Goal: Information Seeking & Learning: Find specific fact

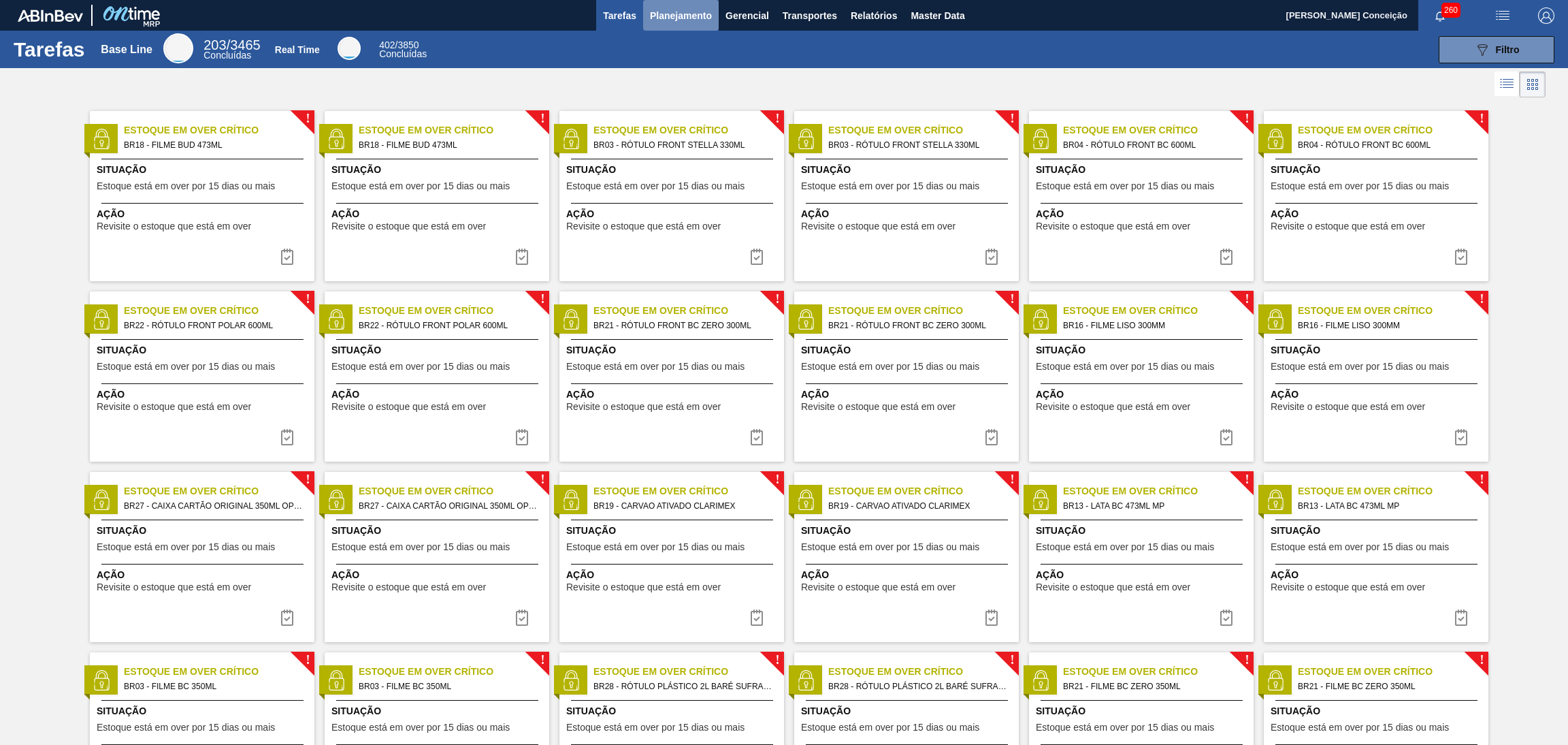
click at [676, 0] on button "Planejamento" at bounding box center [681, 15] width 75 height 30
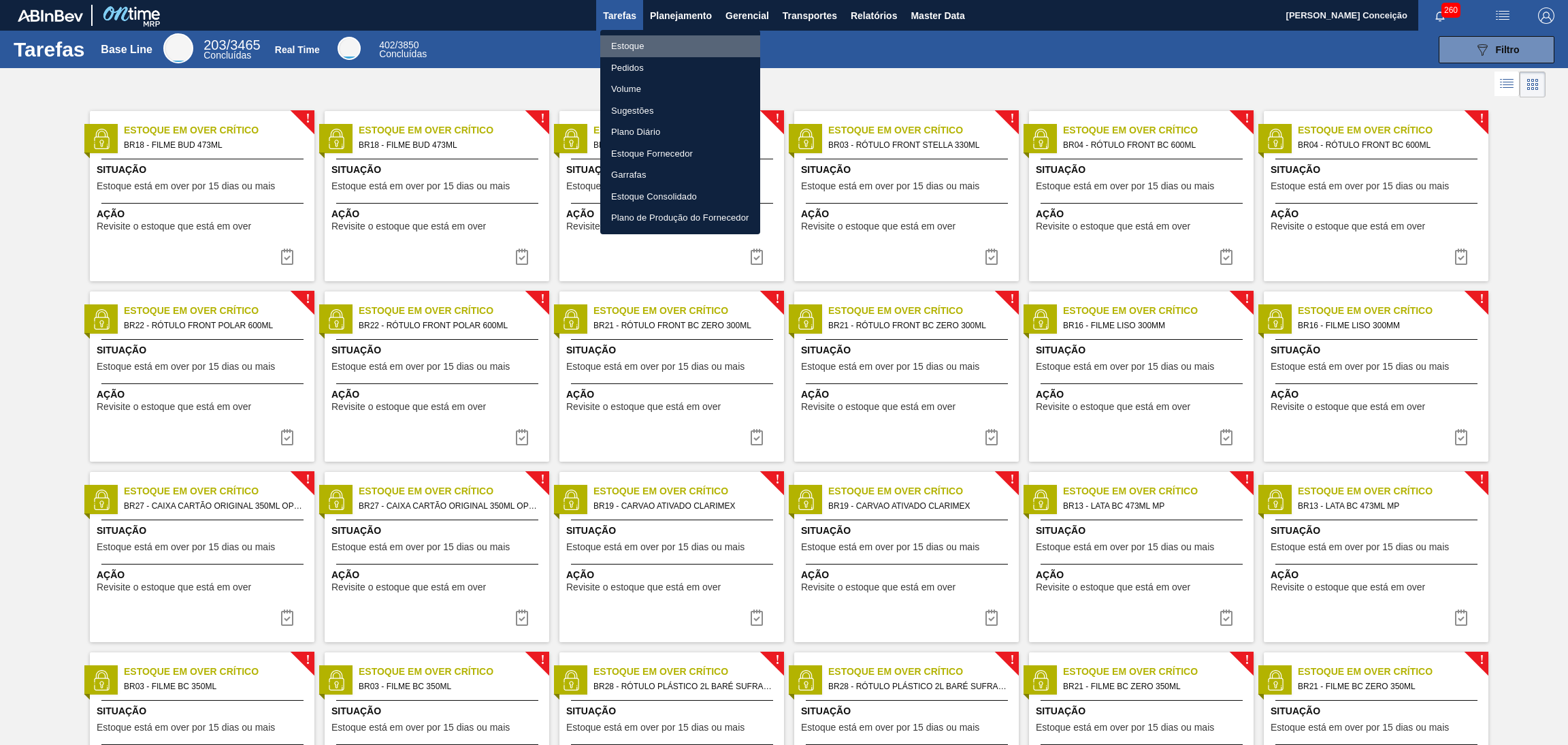
click at [650, 47] on li "Estoque" at bounding box center [680, 46] width 160 height 22
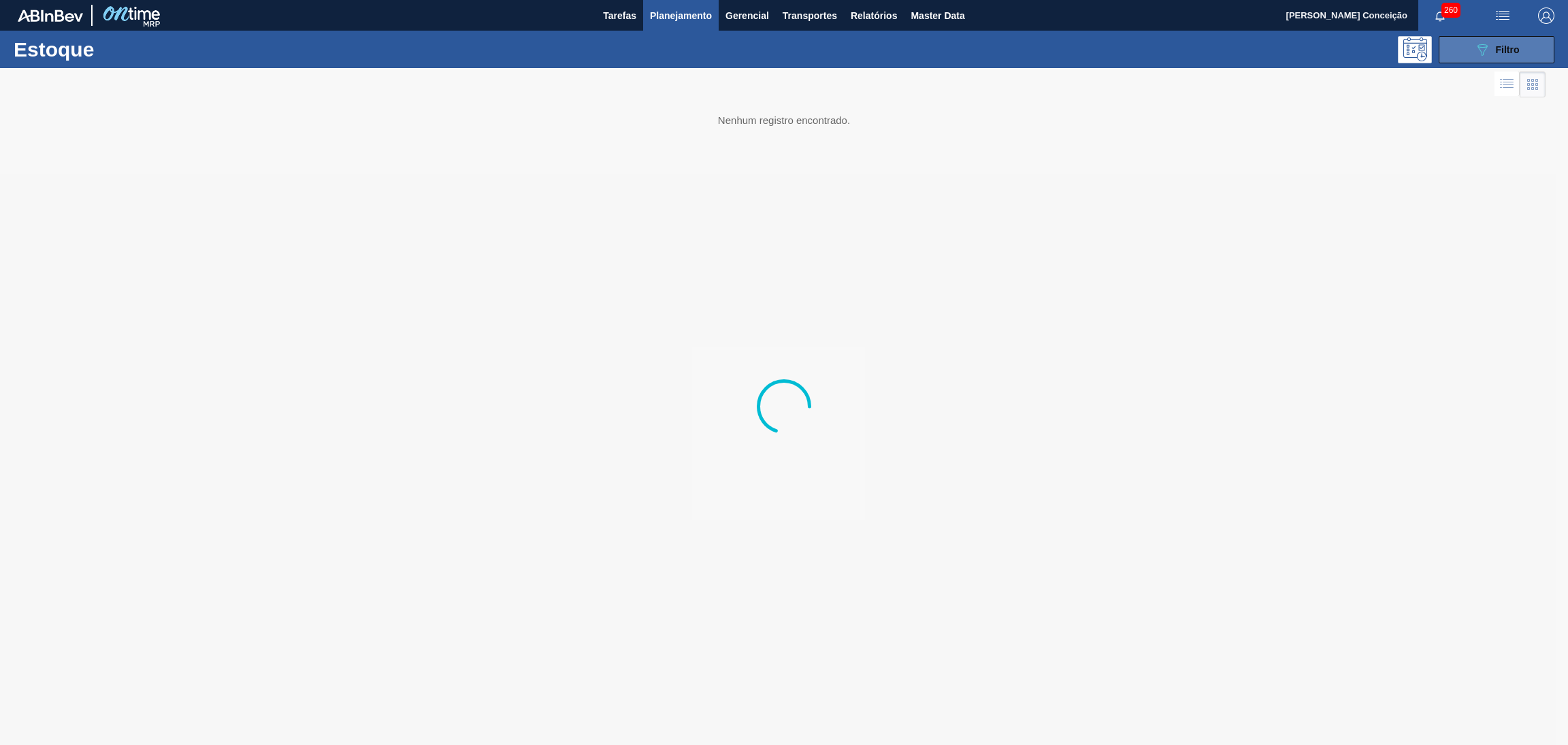
click at [1512, 54] on div "089F7B8B-B2A5-4AFE-B5C0-19BA573D28AC Filtro" at bounding box center [1497, 50] width 46 height 16
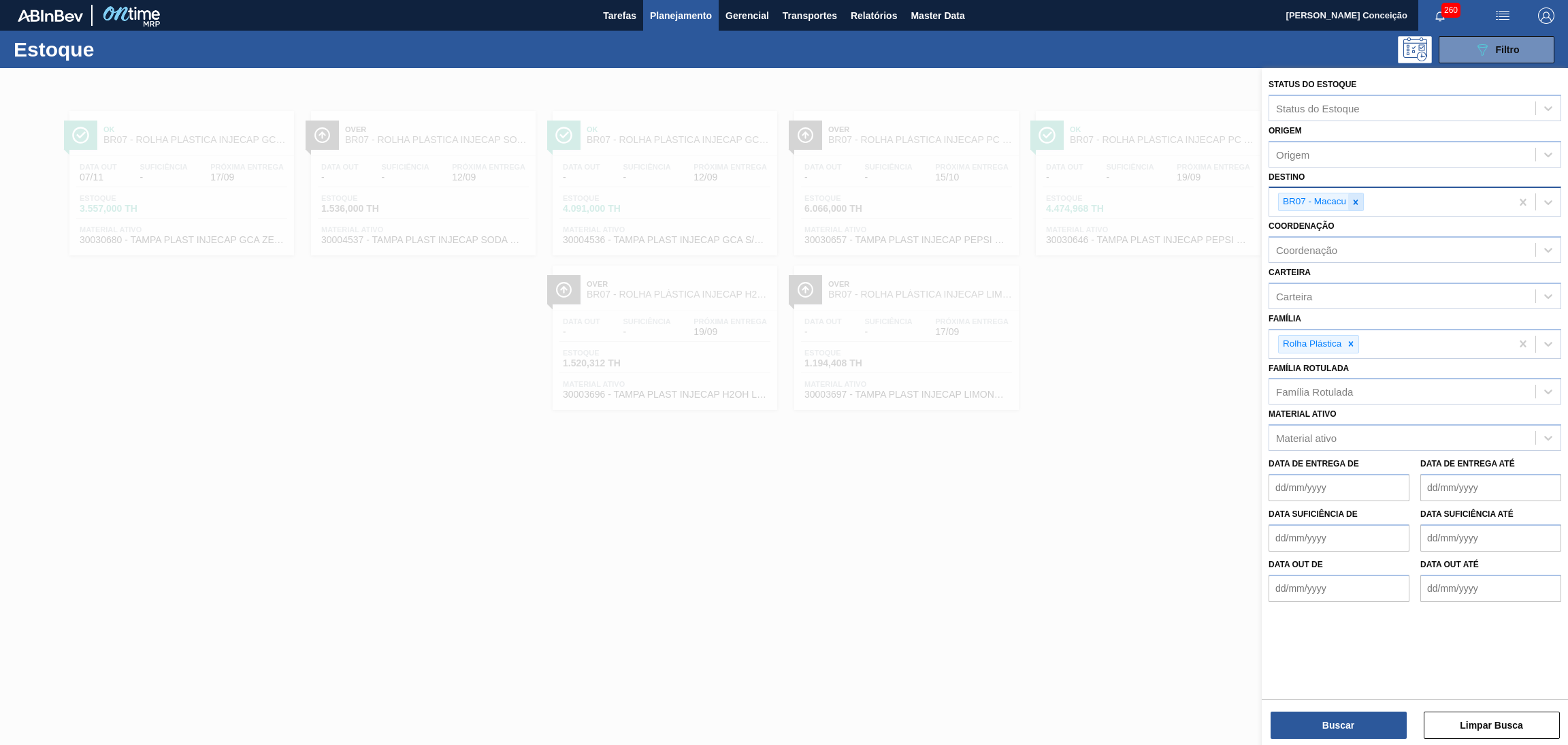
click at [1351, 208] on div at bounding box center [1355, 202] width 15 height 17
click at [1353, 340] on icon at bounding box center [1351, 340] width 10 height 10
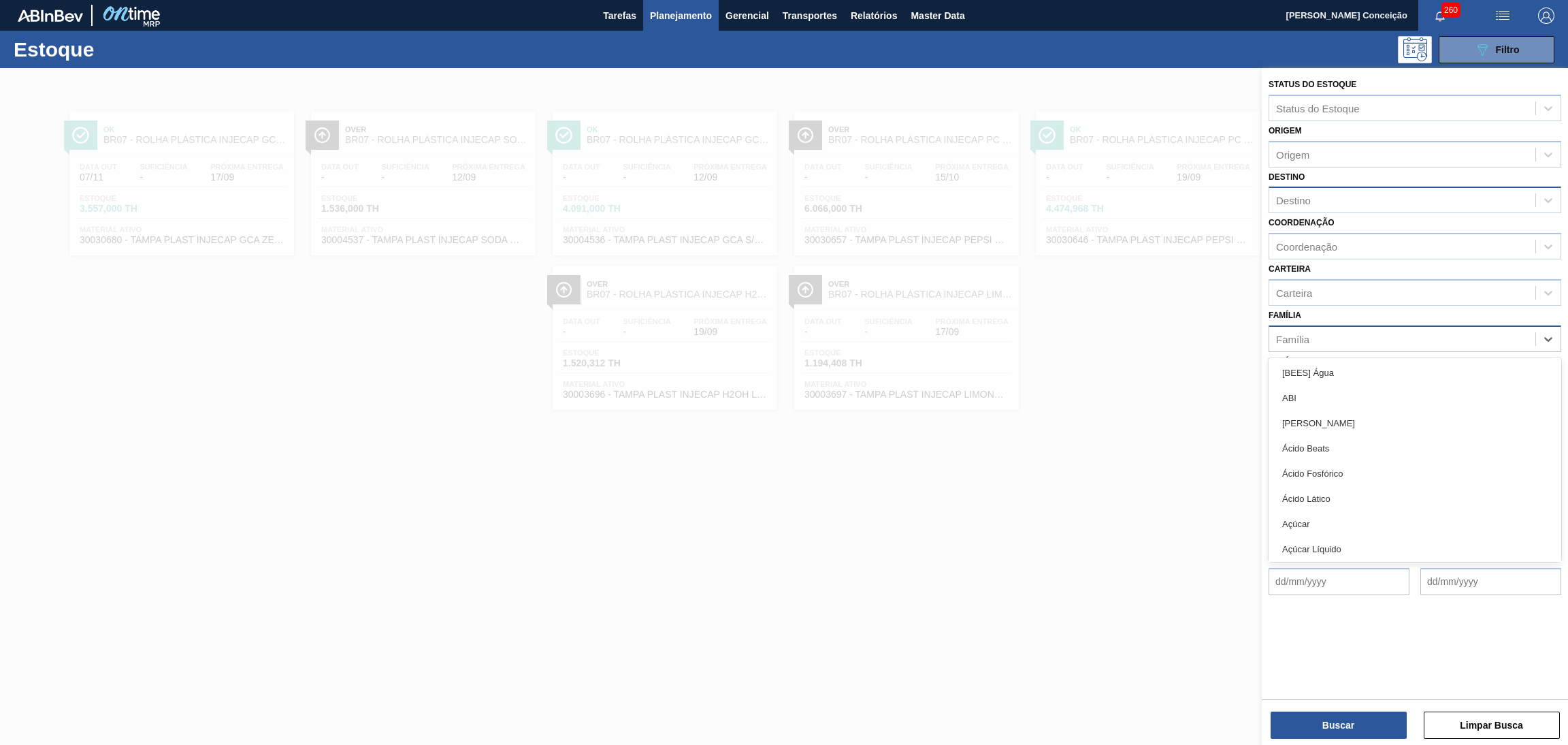
click at [1326, 337] on div "Família" at bounding box center [1402, 338] width 266 height 20
type input "PRE"
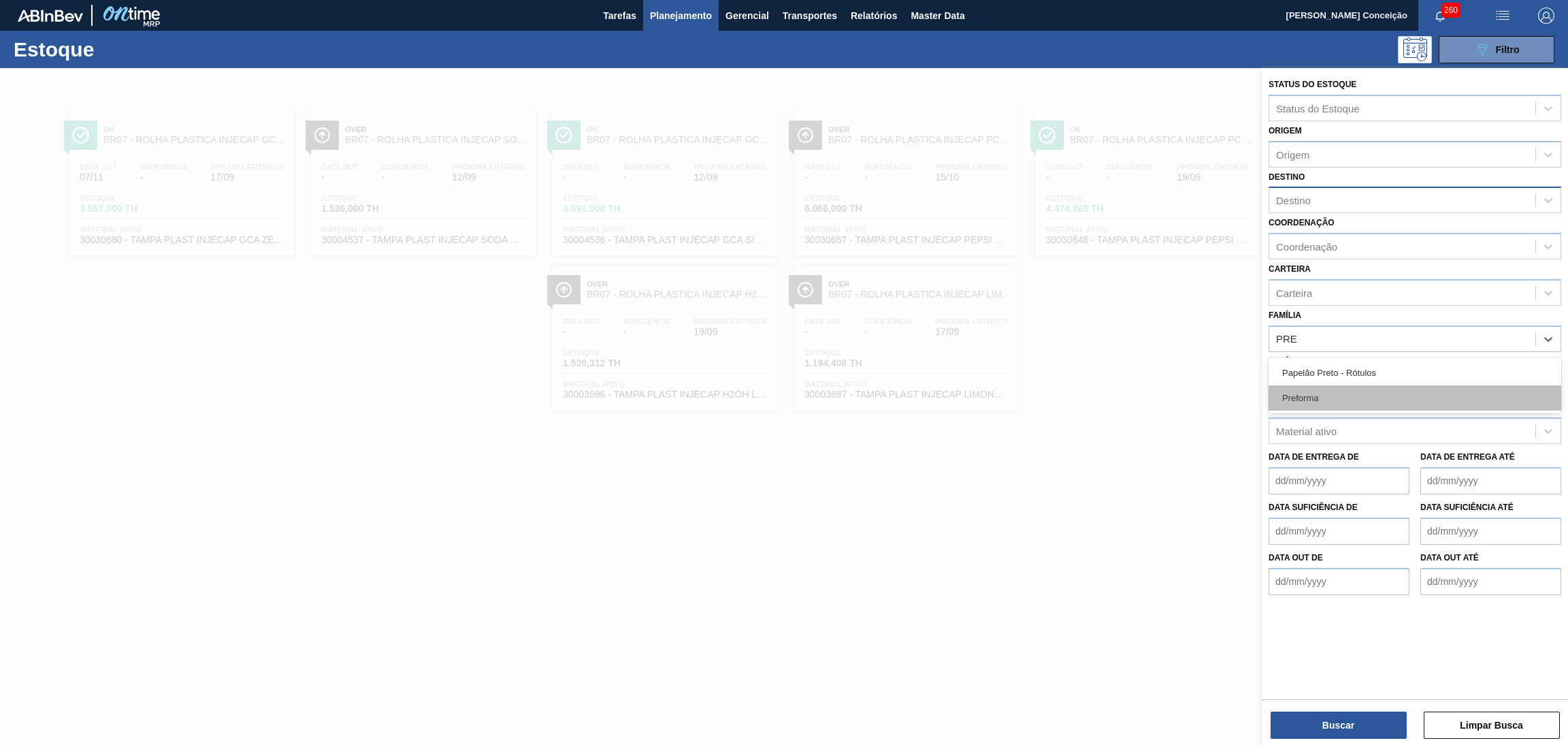
click at [1334, 390] on div "Preforma" at bounding box center [1414, 397] width 292 height 25
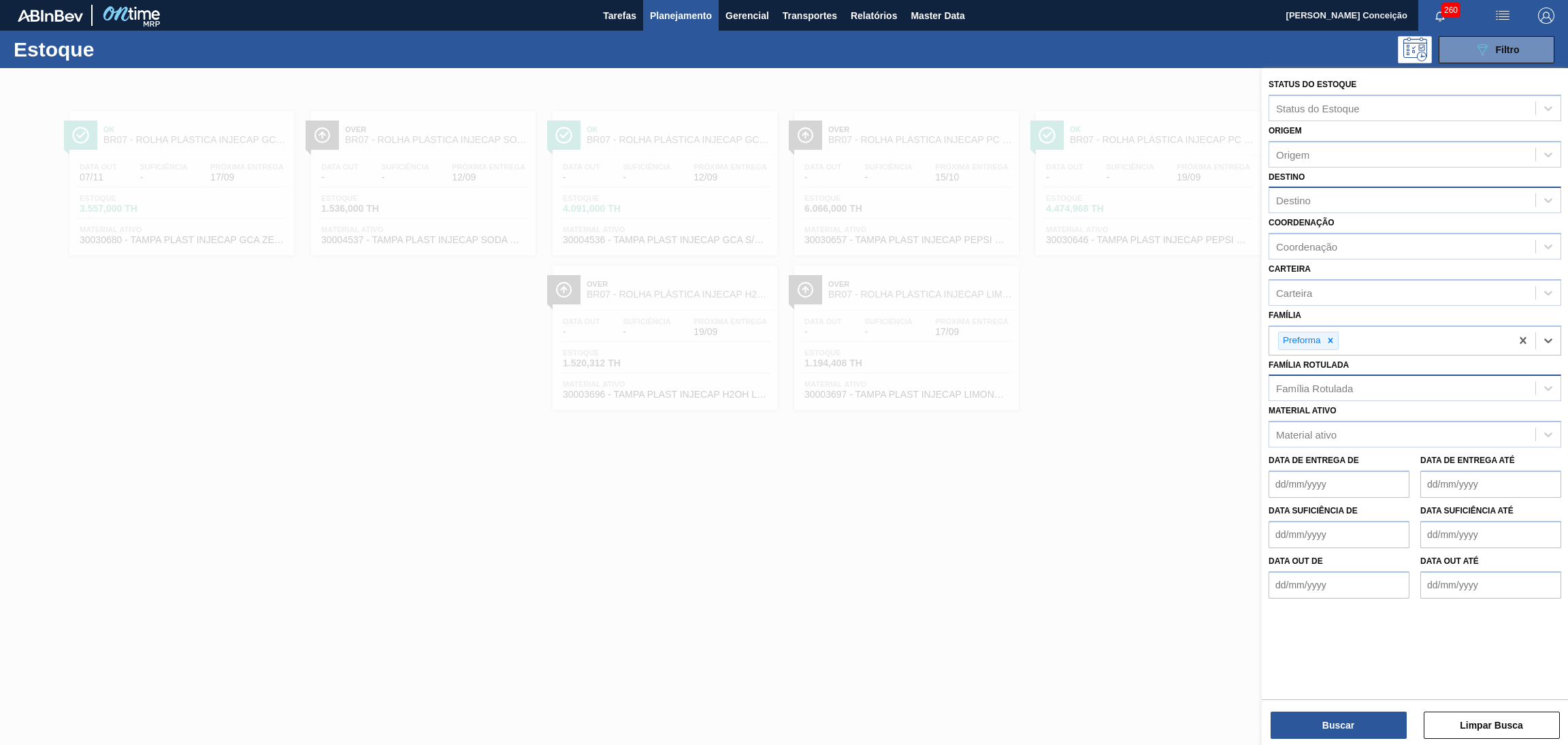
click at [1325, 392] on div "Família Rotulada" at bounding box center [1402, 388] width 266 height 20
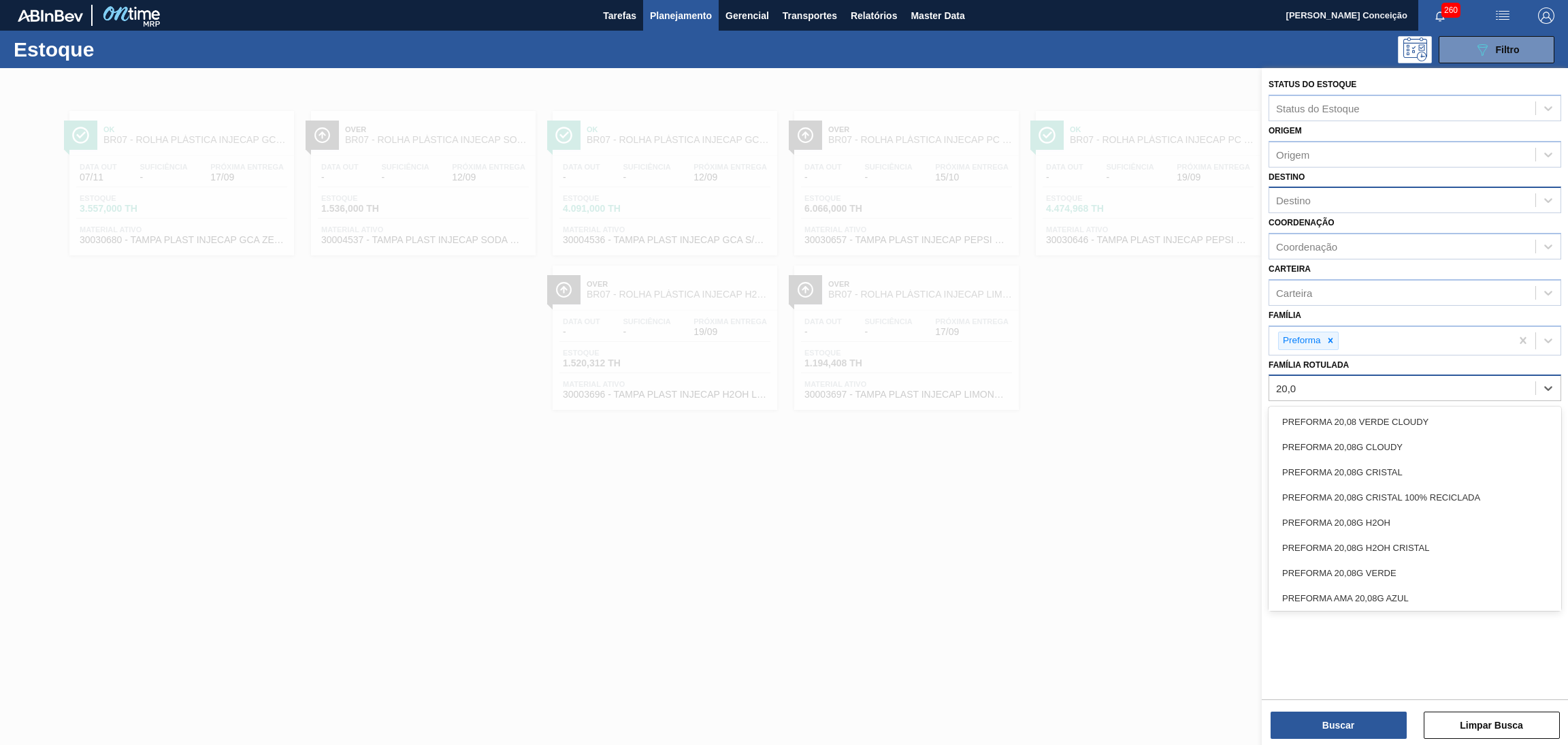
type Rotulada "20,08"
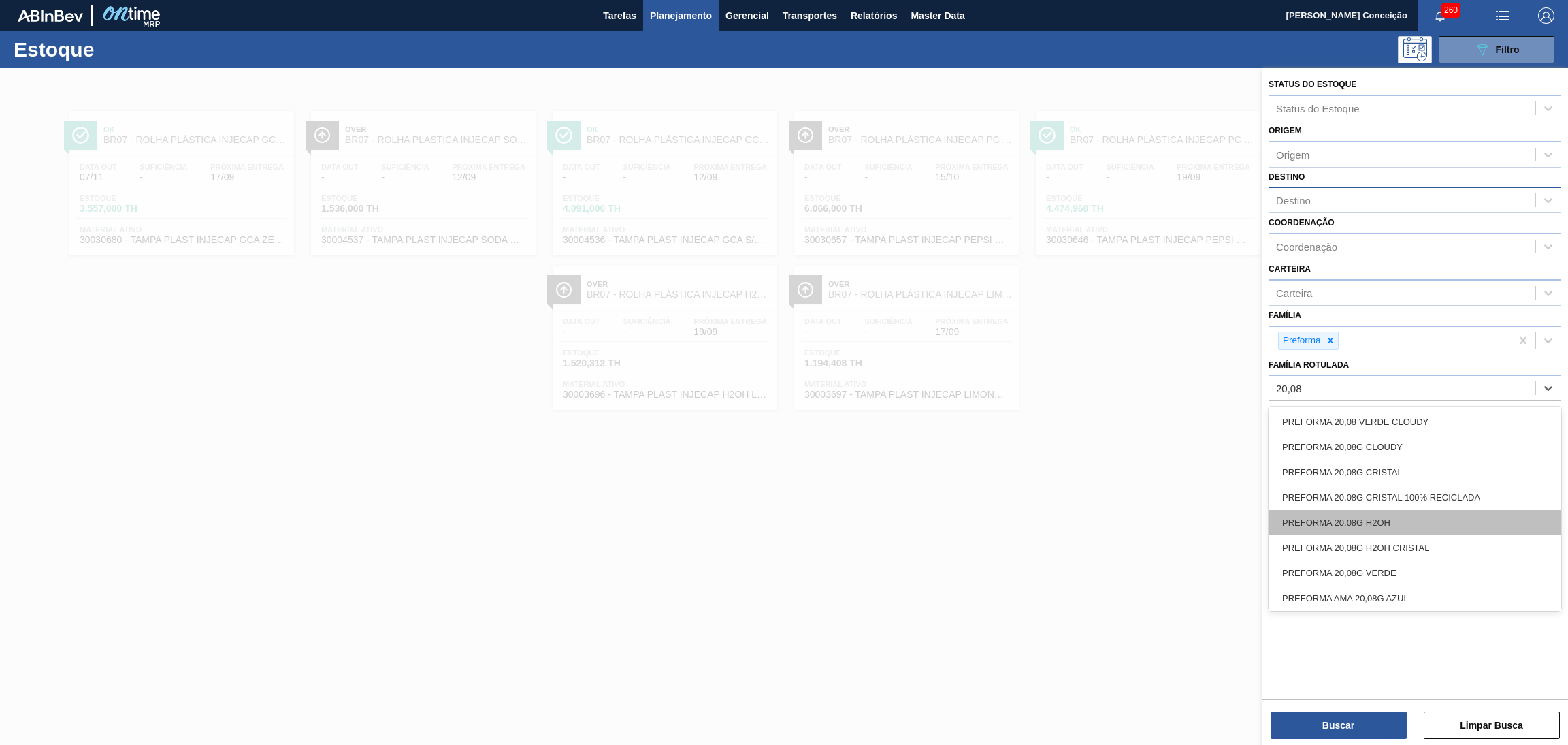
click at [1376, 516] on div "PREFORMA 20,08G H2OH" at bounding box center [1414, 522] width 292 height 25
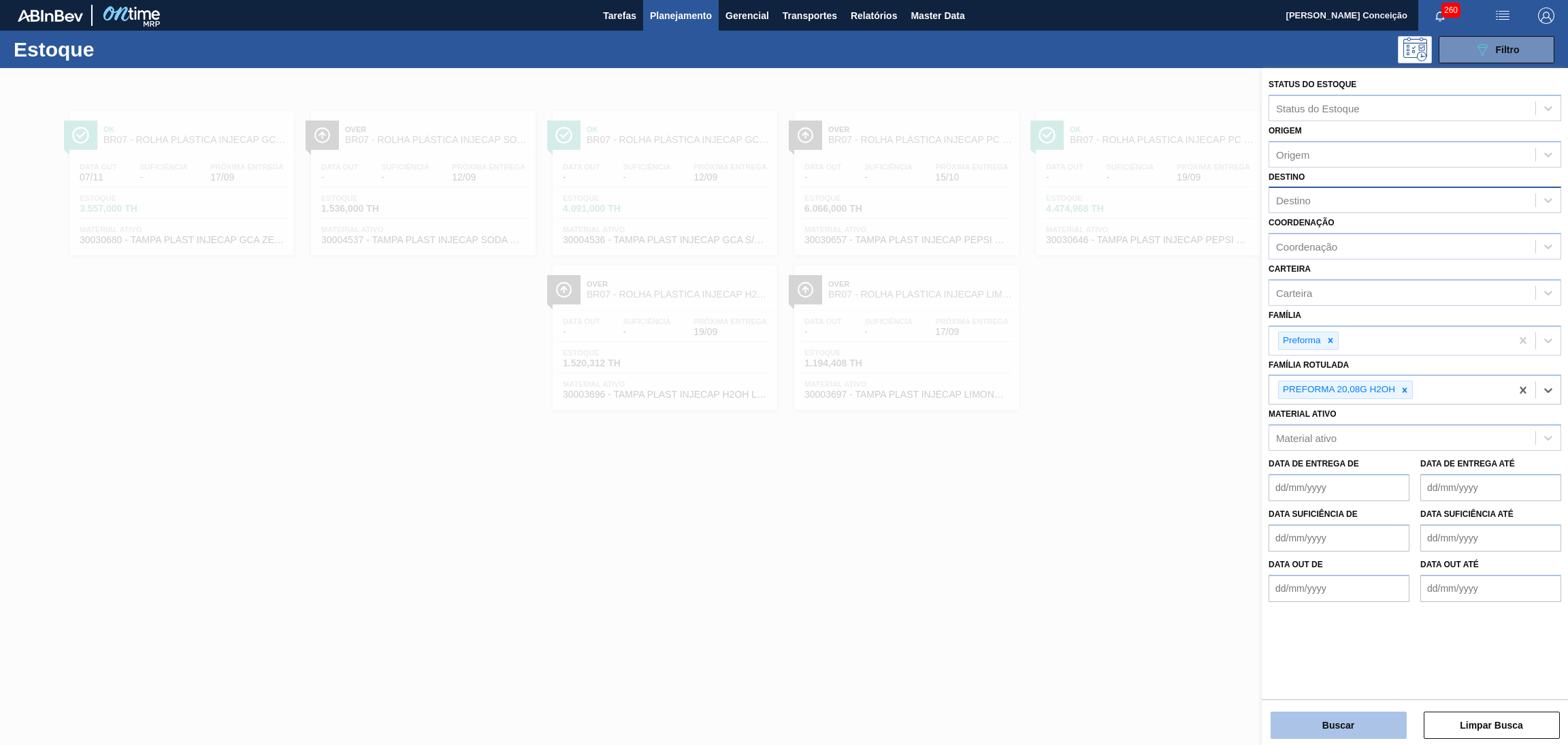
click at [1335, 731] on button "Buscar" at bounding box center [1339, 725] width 136 height 27
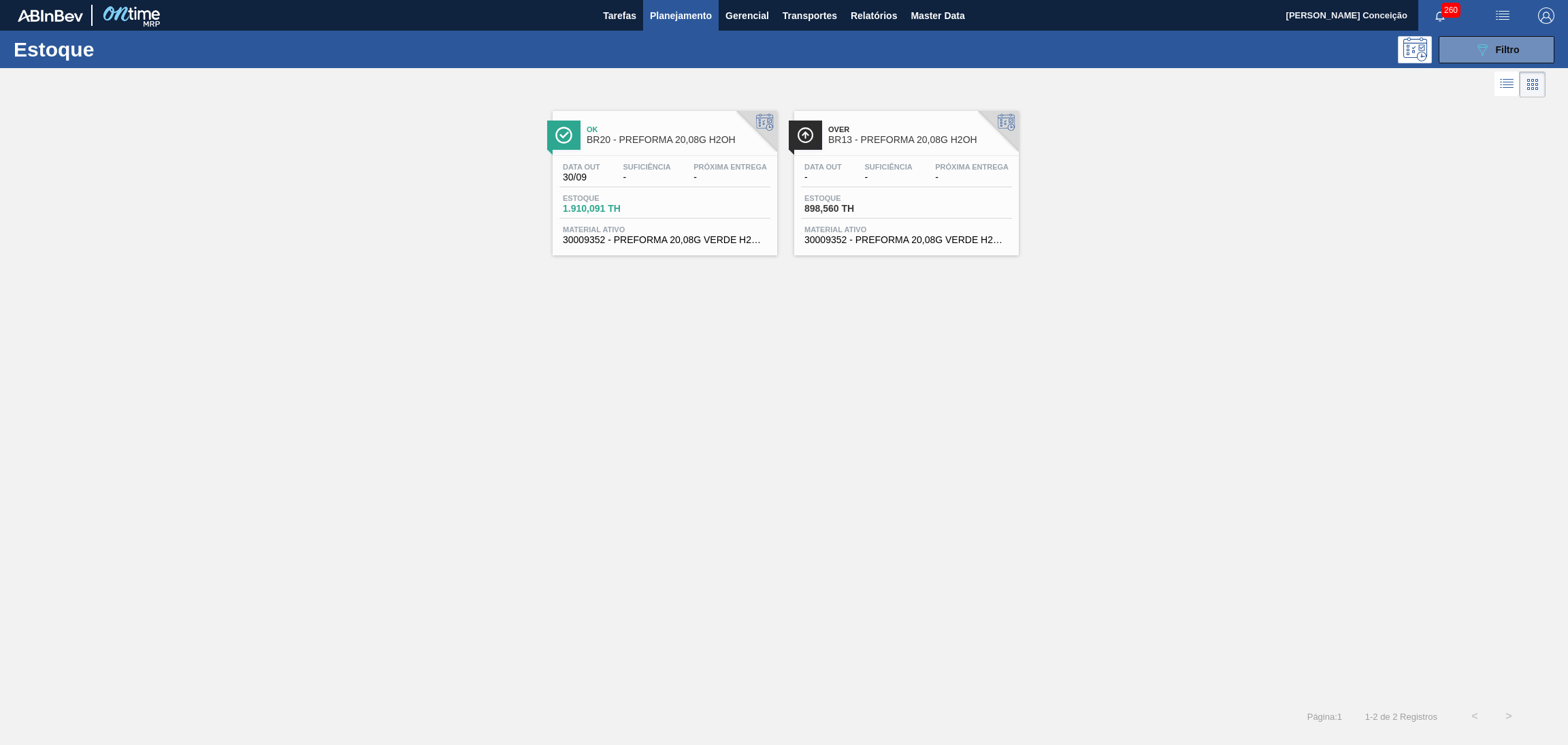
click at [798, 507] on div "Ok BR20 - PREFORMA 20,08G H2OH Data [DATE] Suficiência - Próxima Entrega - Esto…" at bounding box center [784, 400] width 1568 height 598
click at [688, 198] on div "Estoque 1.910,091 TH" at bounding box center [664, 207] width 211 height 25
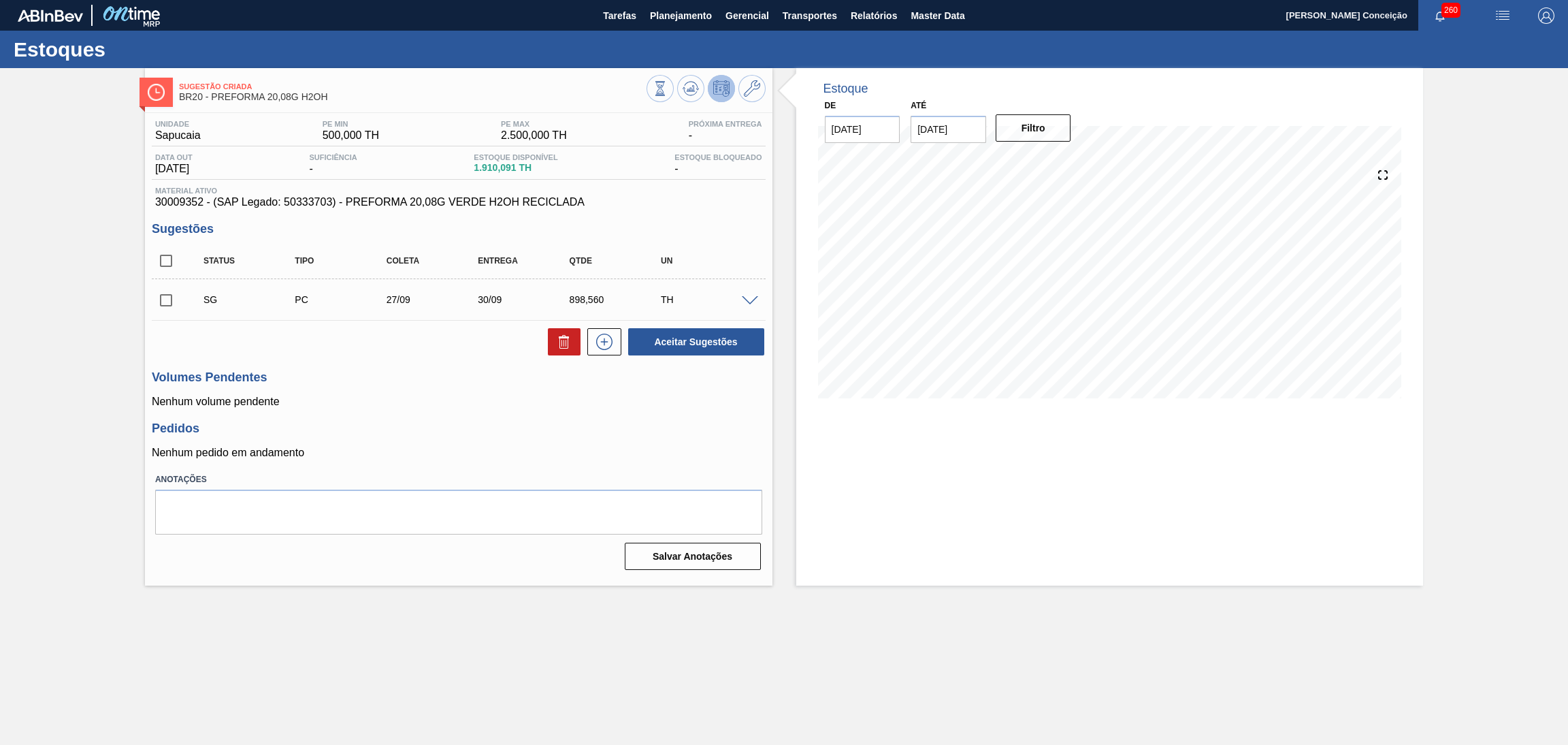
click at [174, 201] on span "30009352 - (SAP Legado: 50333703) - PREFORMA 20,08G VERDE H2OH RECICLADA" at bounding box center [458, 202] width 607 height 12
copy span "30009352"
